Goal: Task Accomplishment & Management: Manage account settings

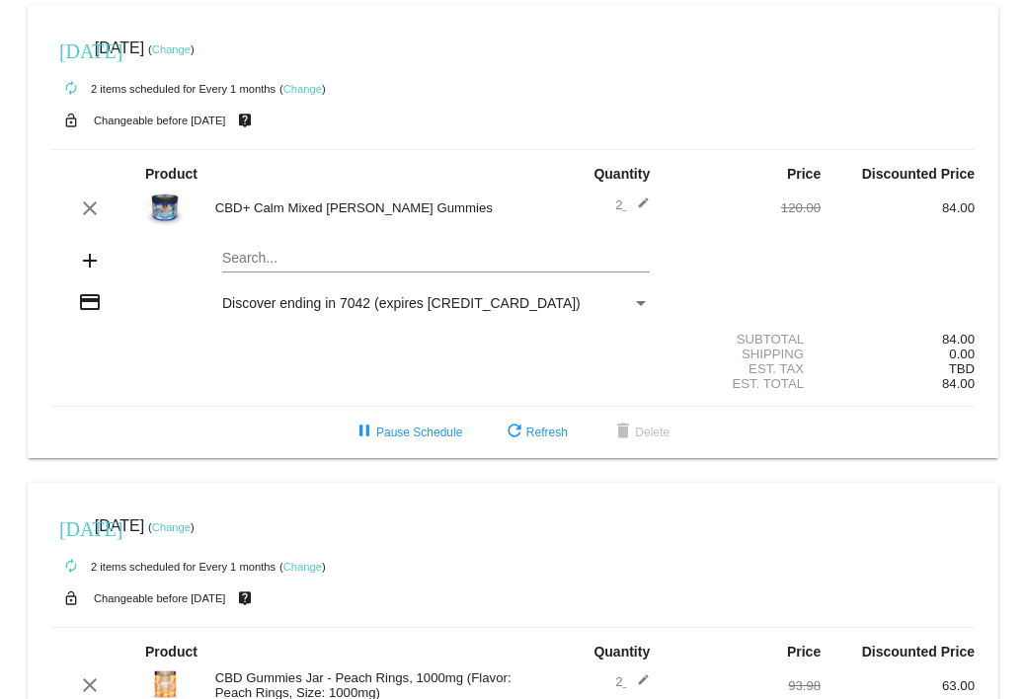
click at [191, 47] on link "Change" at bounding box center [171, 49] width 39 height 12
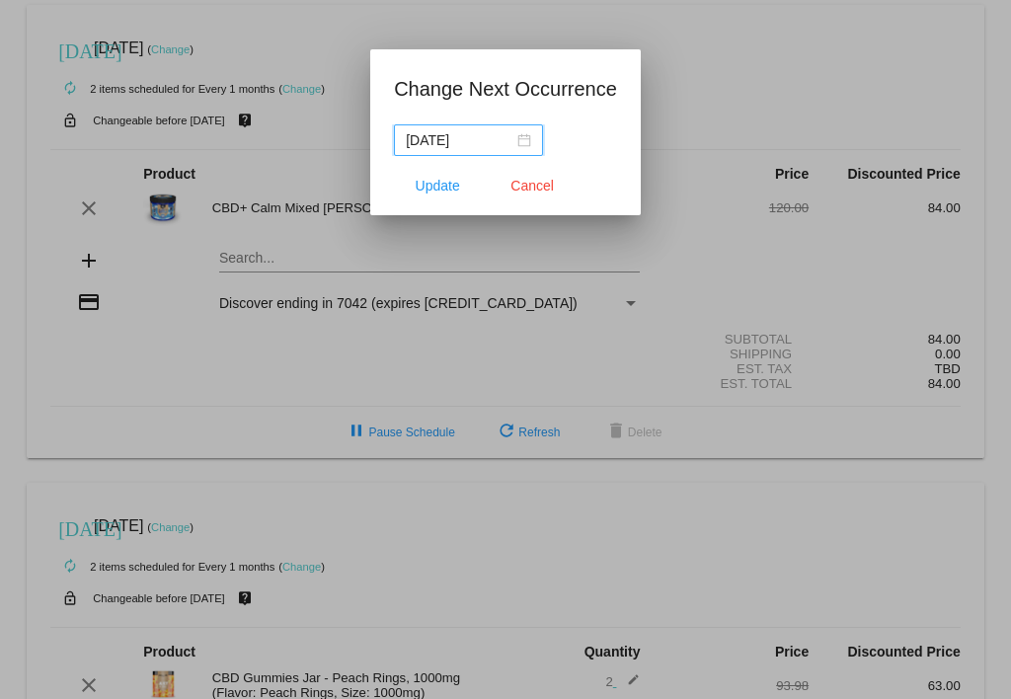
click at [528, 133] on div "[DATE]" at bounding box center [468, 140] width 125 height 22
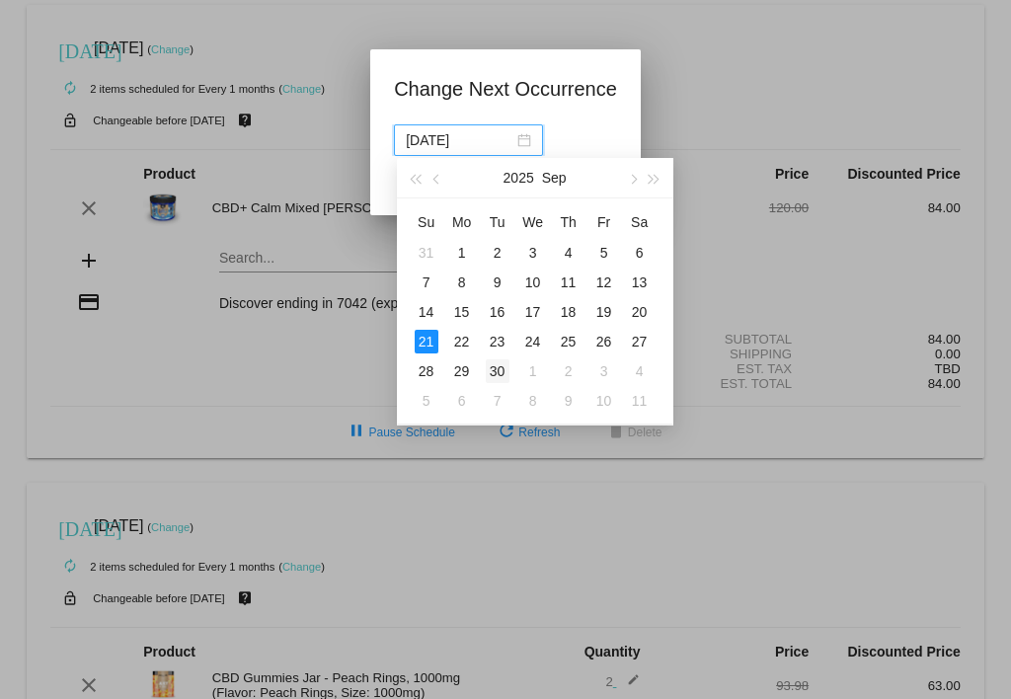
click at [495, 366] on div "30" at bounding box center [498, 371] width 24 height 24
type input "[DATE]"
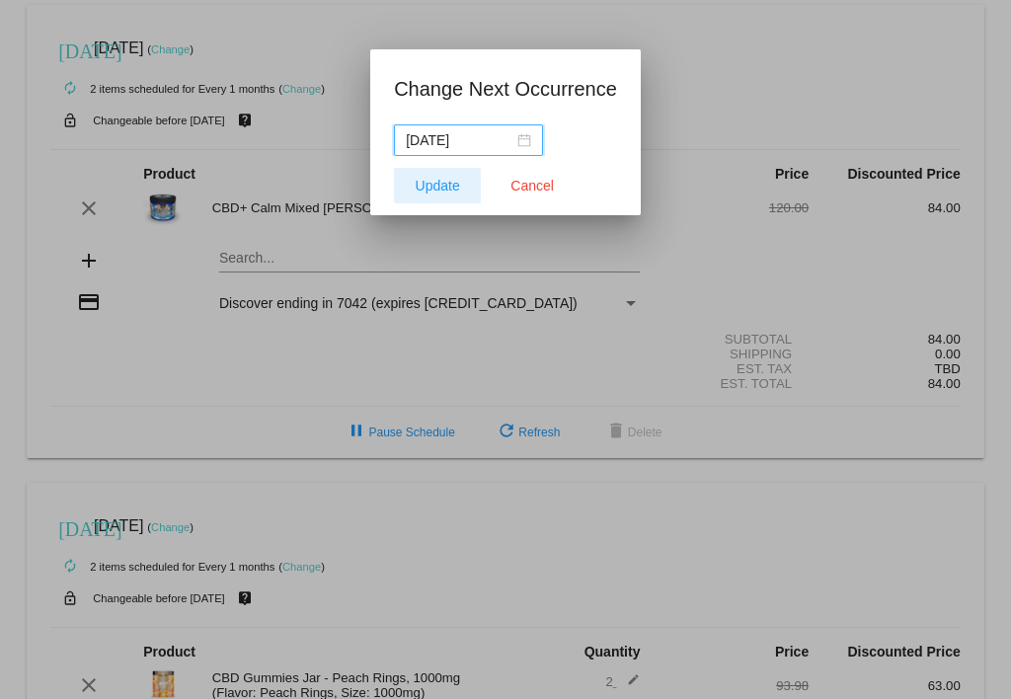
click at [440, 182] on span "Update" at bounding box center [438, 186] width 44 height 16
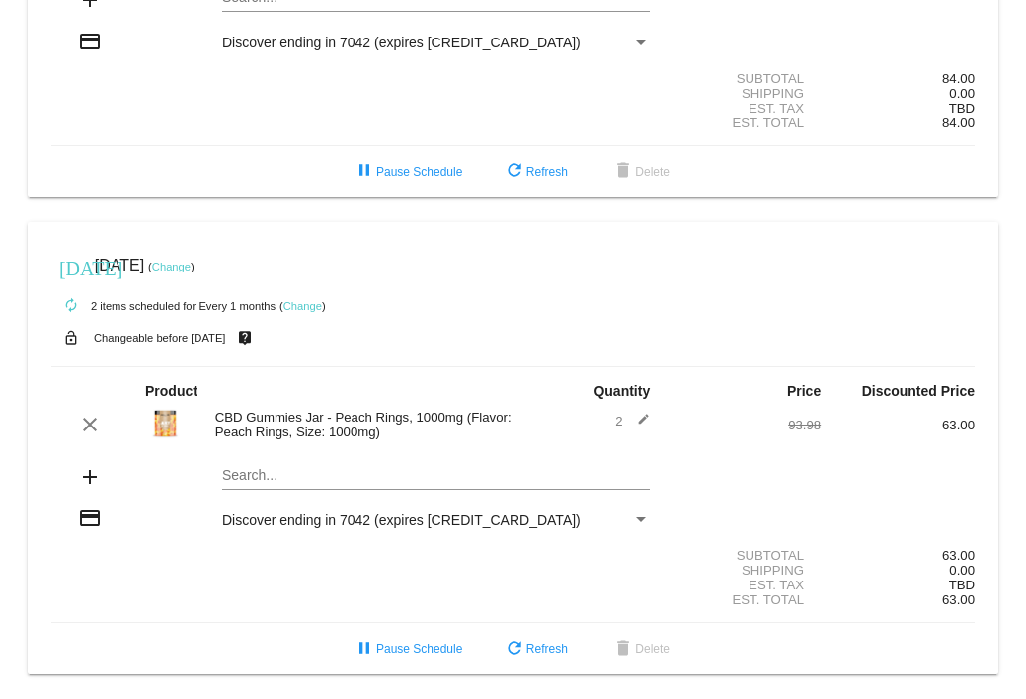
scroll to position [271, 0]
click at [191, 261] on link "Change" at bounding box center [171, 267] width 39 height 12
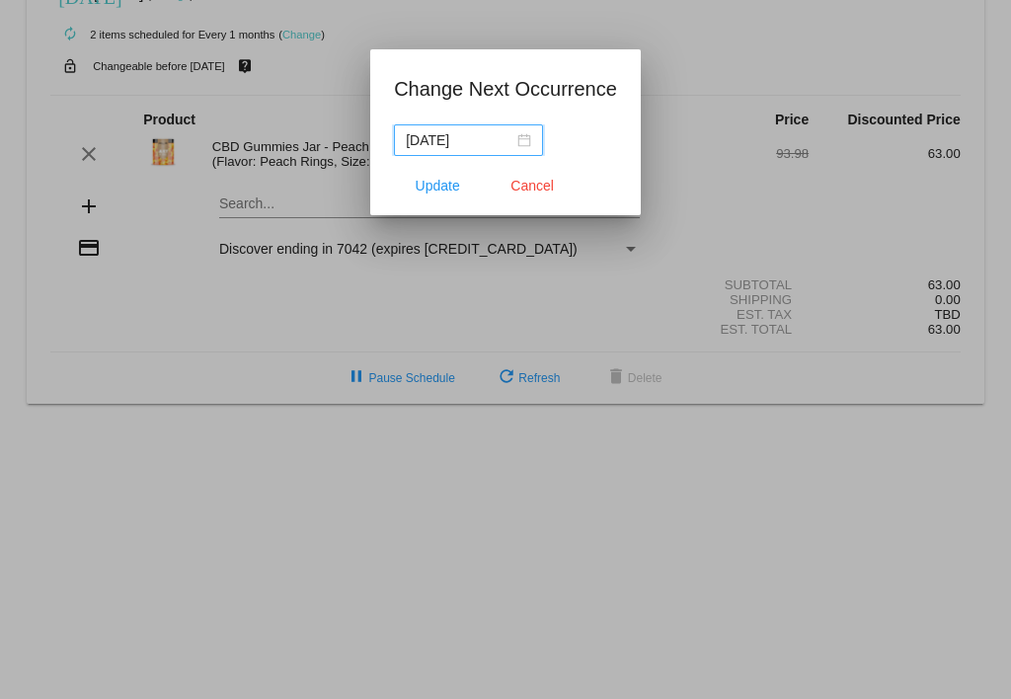
click at [521, 137] on div "[DATE]" at bounding box center [468, 140] width 125 height 22
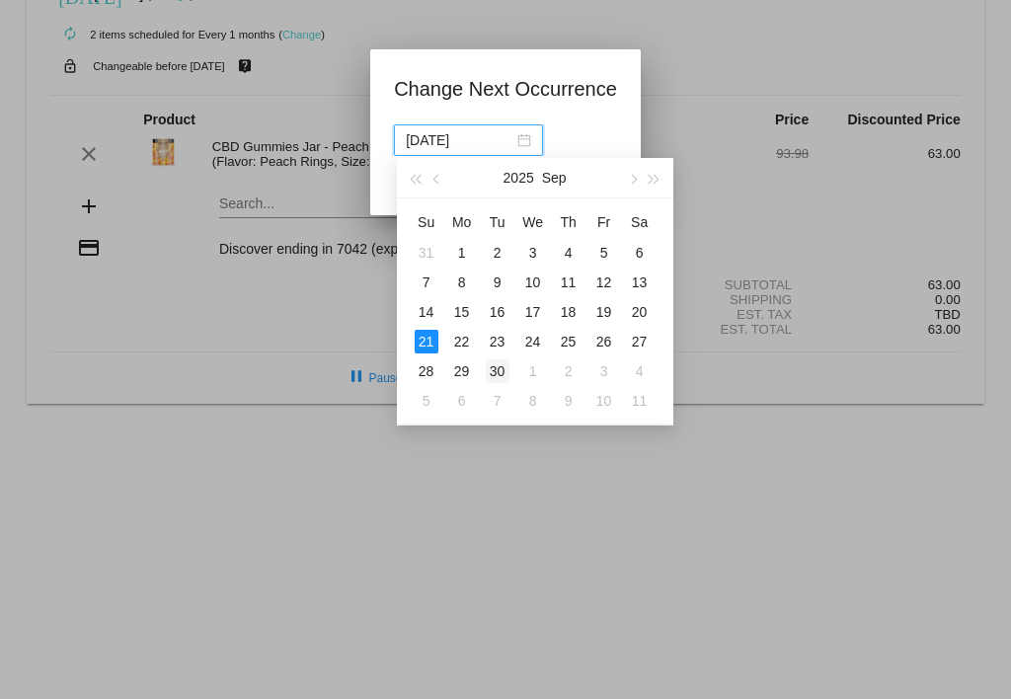
click at [501, 370] on div "30" at bounding box center [498, 371] width 24 height 24
type input "[DATE]"
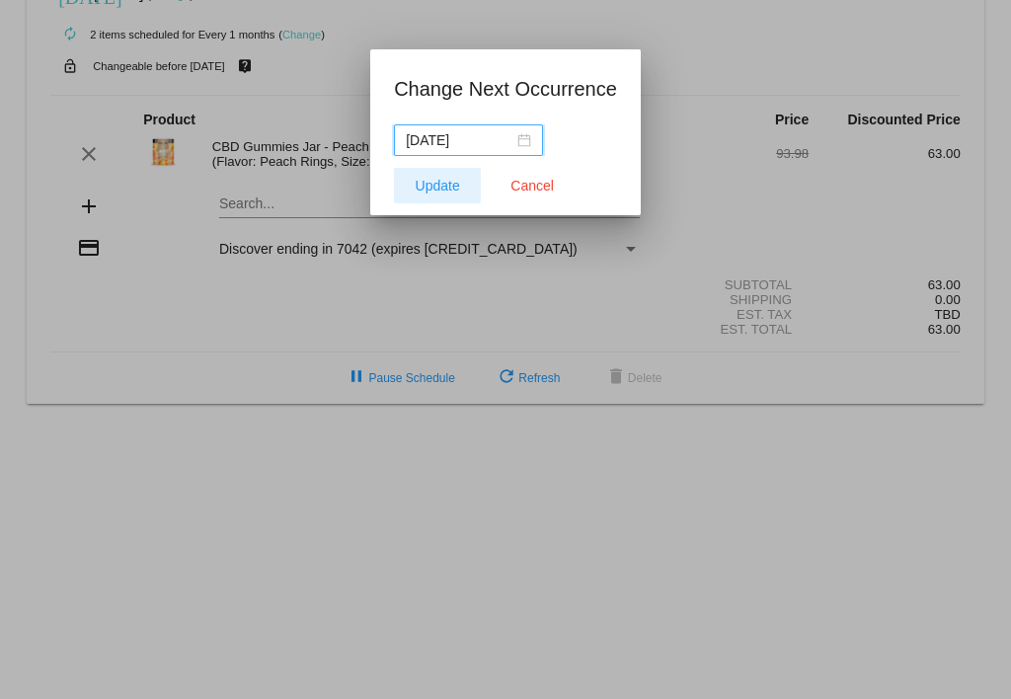
click at [434, 184] on span "Update" at bounding box center [438, 186] width 44 height 16
